Goal: Navigation & Orientation: Find specific page/section

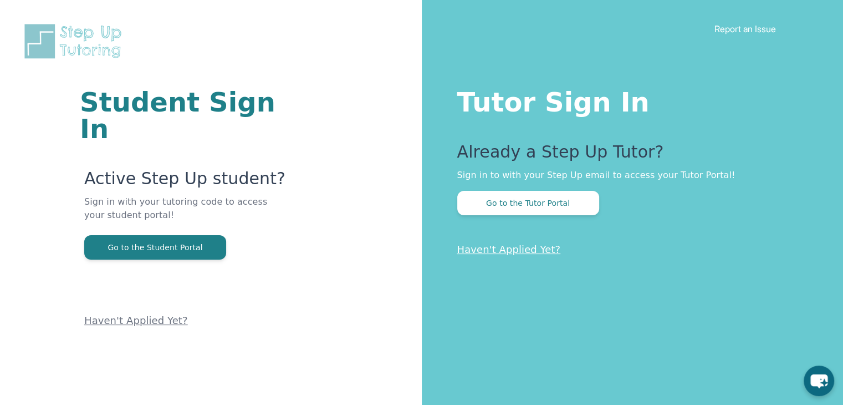
scroll to position [67, 0]
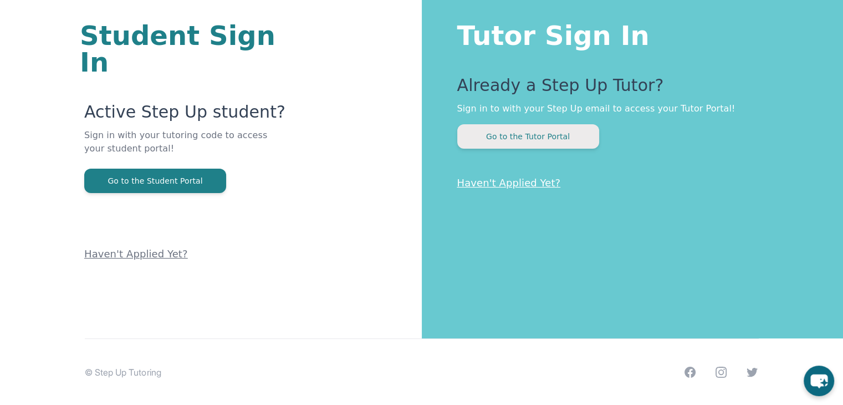
click at [538, 133] on button "Go to the Tutor Portal" at bounding box center [528, 136] width 142 height 24
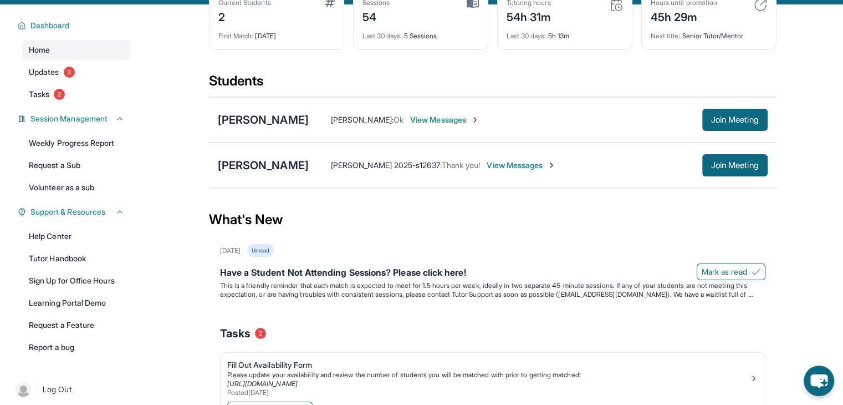
click at [267, 162] on div "[PERSON_NAME]" at bounding box center [263, 165] width 91 height 16
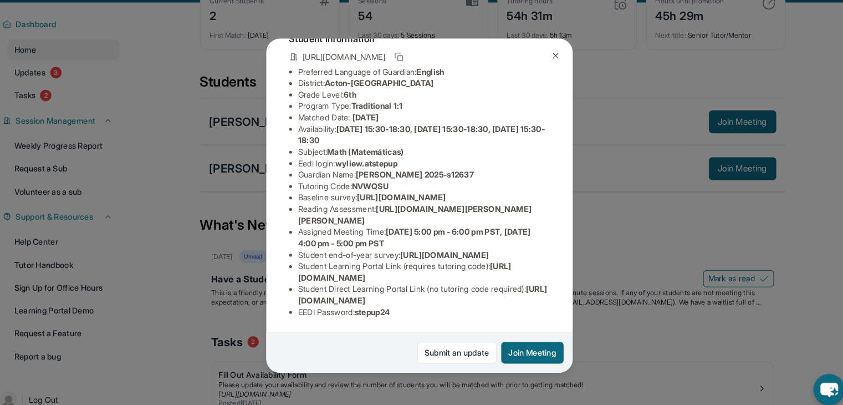
scroll to position [65, 0]
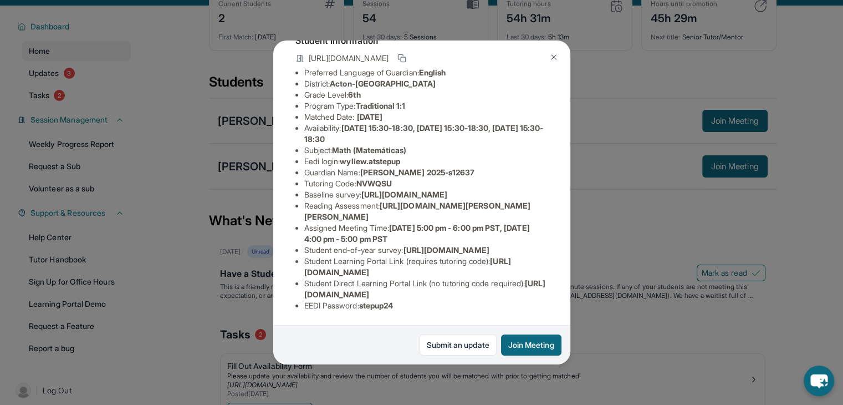
drag, startPoint x: 498, startPoint y: 272, endPoint x: 301, endPoint y: 269, distance: 197.4
click at [301, 269] on ul "Preferred Language of Guardian: English District: Acton-[GEOGRAPHIC_DATA] Unifi…" at bounding box center [421, 189] width 253 height 244
copy span "[URL][DOMAIN_NAME]"
drag, startPoint x: 543, startPoint y: 292, endPoint x: 303, endPoint y: 291, distance: 240.6
click at [303, 291] on div "[PERSON_NAME] Guardian: [PERSON_NAME] 2025-s12637 Student Information [URL][DOM…" at bounding box center [421, 202] width 297 height 324
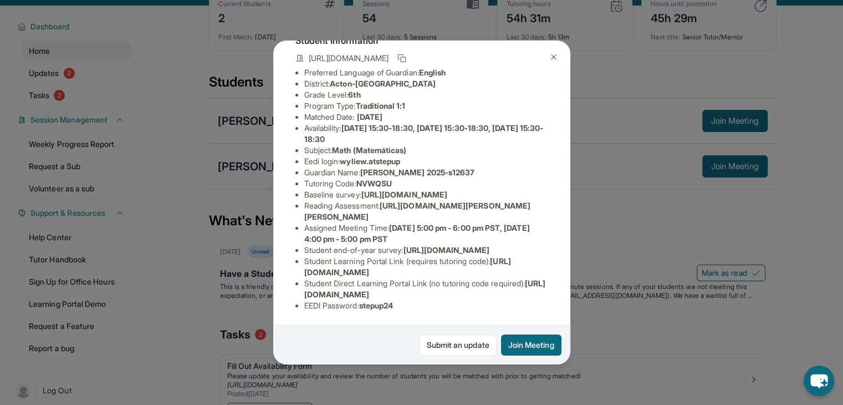
copy span "[URL][DOMAIN_NAME]"
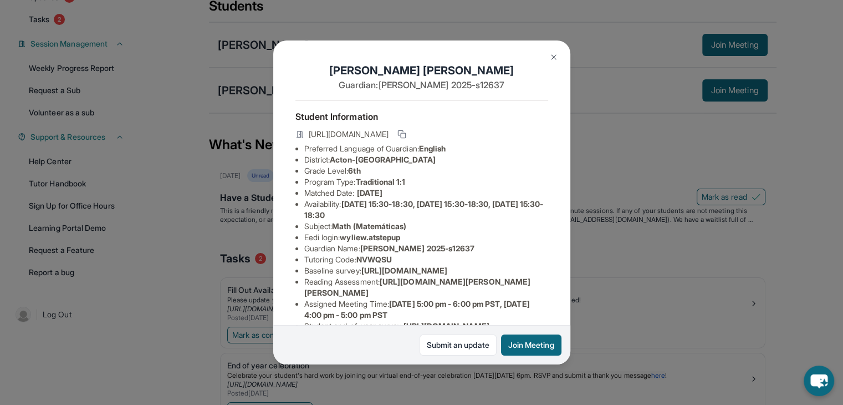
scroll to position [141, 0]
click at [744, 249] on div "[PERSON_NAME] Guardian: [PERSON_NAME] 2025-s12637 Student Information [URL][DOM…" at bounding box center [421, 202] width 843 height 405
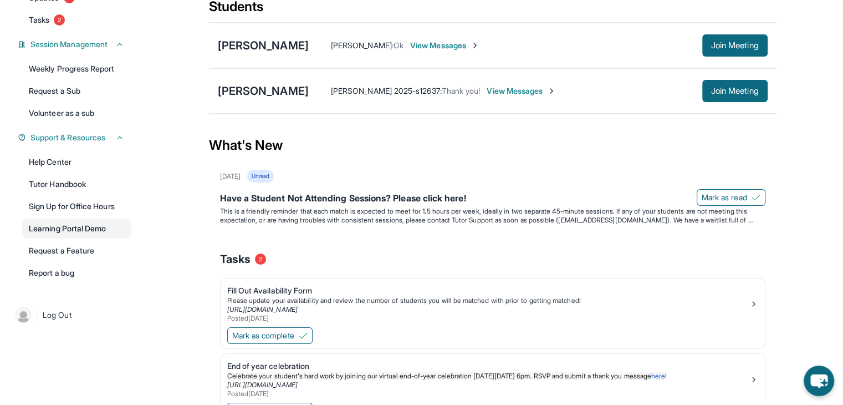
click at [103, 232] on link "Learning Portal Demo" at bounding box center [76, 228] width 109 height 20
click at [82, 182] on link "Tutor Handbook" at bounding box center [76, 184] width 109 height 20
click at [259, 87] on div "[PERSON_NAME]" at bounding box center [263, 91] width 91 height 16
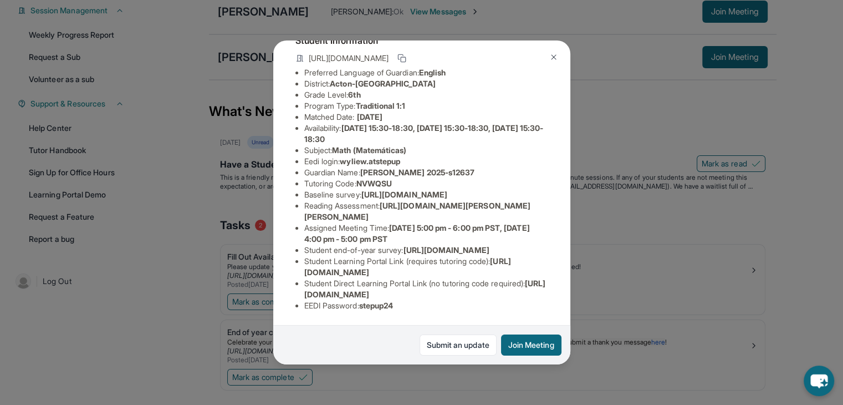
scroll to position [180, 0]
